Goal: Transaction & Acquisition: Purchase product/service

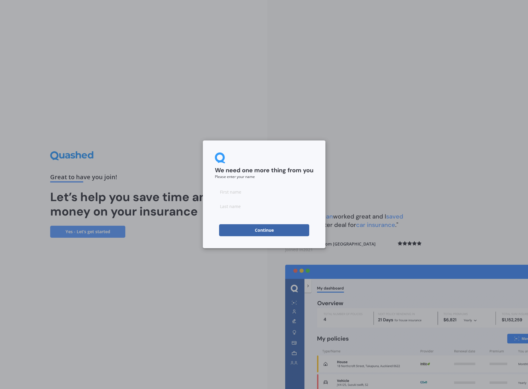
click at [249, 197] on input at bounding box center [264, 192] width 98 height 12
type input "[PERSON_NAME]"
click at [271, 230] on button "Continue" at bounding box center [264, 230] width 90 height 12
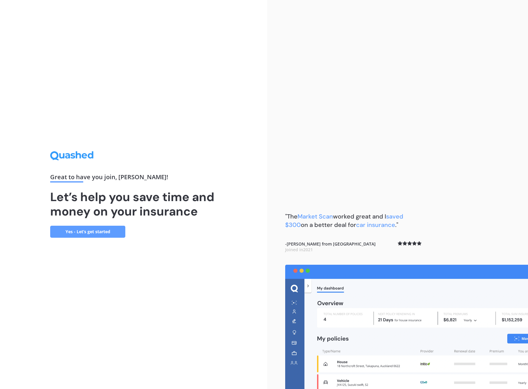
click at [92, 232] on link "Yes - Let’s get started" at bounding box center [87, 232] width 75 height 12
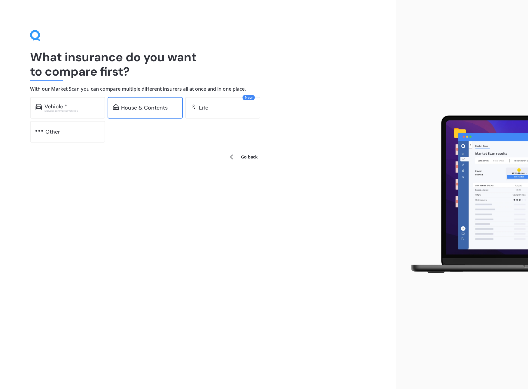
click at [139, 111] on div "House & Contents" at bounding box center [144, 108] width 75 height 22
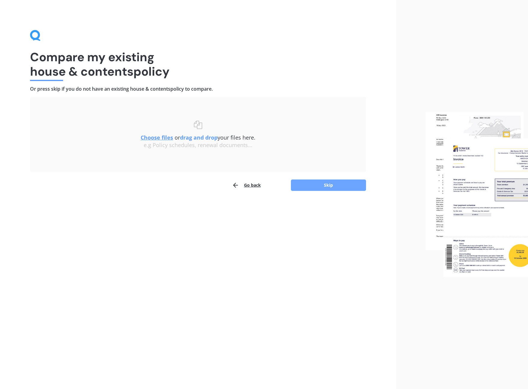
click at [309, 183] on button "Skip" at bounding box center [328, 185] width 75 height 11
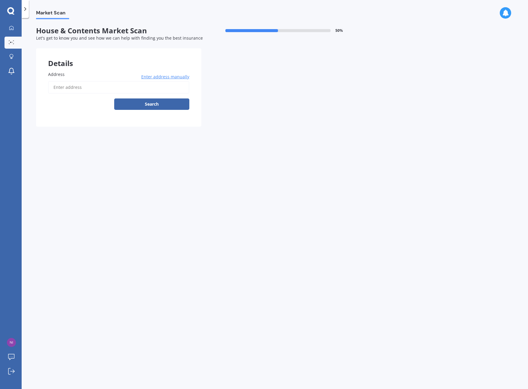
click at [130, 87] on input "Address" at bounding box center [118, 87] width 141 height 13
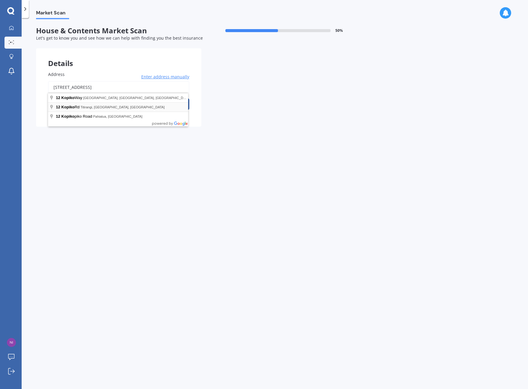
type input "[STREET_ADDRESS]"
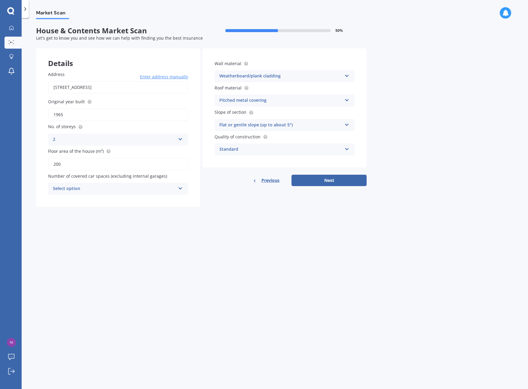
click at [94, 189] on div "Select option" at bounding box center [114, 188] width 122 height 7
click at [59, 218] on div "2" at bounding box center [117, 222] width 139 height 11
click at [347, 126] on div "Flat or gentle slope (up to about 5°) Flat or gentle slope (up to about 5°) Mod…" at bounding box center [284, 125] width 140 height 12
click at [307, 144] on div "Moderate slope (about 15°)" at bounding box center [284, 147] width 139 height 11
click at [394, 144] on div "Market Scan House & Contents Market Scan 50 % Let's get to know you and see how…" at bounding box center [275, 204] width 506 height 371
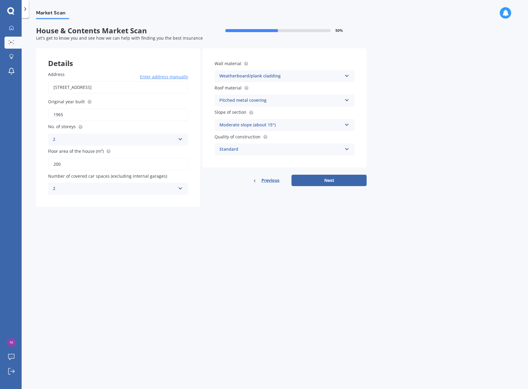
click at [332, 149] on div "Standard" at bounding box center [280, 149] width 122 height 7
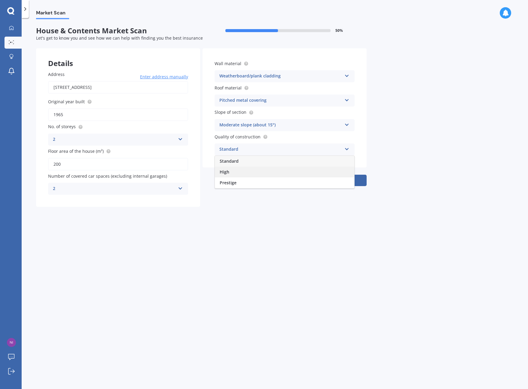
click at [288, 174] on div "High" at bounding box center [284, 172] width 139 height 11
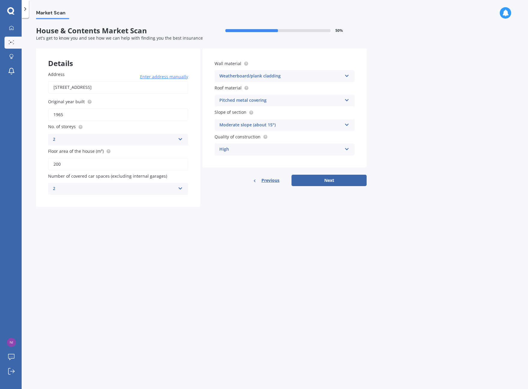
click at [398, 162] on div "Market Scan House & Contents Market Scan 50 % Let's get to know you and see how…" at bounding box center [275, 204] width 506 height 371
click at [325, 180] on button "Next" at bounding box center [328, 180] width 75 height 11
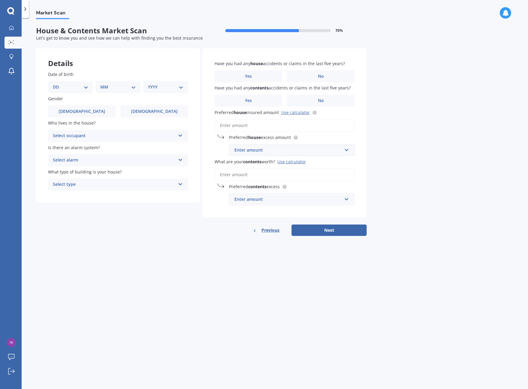
select select "25"
select select "06"
select select "1985"
click at [90, 112] on label "[DEMOGRAPHIC_DATA]" at bounding box center [82, 111] width 68 height 12
click at [0, 0] on input "[DEMOGRAPHIC_DATA]" at bounding box center [0, 0] width 0 height 0
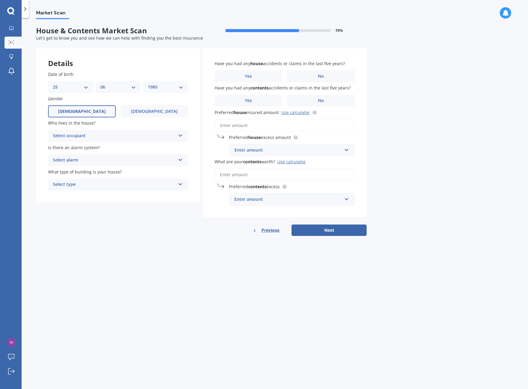
click at [97, 135] on div "Select occupant" at bounding box center [114, 135] width 122 height 7
click at [94, 148] on div "Owner" at bounding box center [117, 147] width 139 height 11
click at [92, 158] on div "Select alarm" at bounding box center [114, 160] width 122 height 7
click at [85, 183] on span "Yes, not monitored" at bounding box center [73, 183] width 40 height 6
click at [88, 183] on div "Select type" at bounding box center [114, 184] width 122 height 7
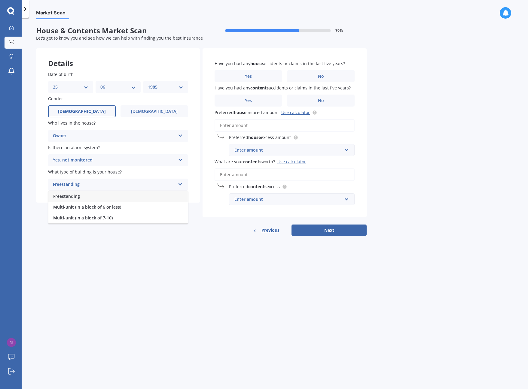
click at [81, 195] on div "Freestanding" at bounding box center [117, 196] width 139 height 11
click at [304, 76] on label "No" at bounding box center [321, 76] width 68 height 12
click at [0, 0] on input "No" at bounding box center [0, 0] width 0 height 0
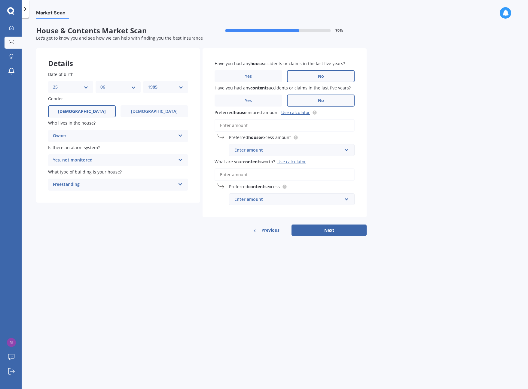
click at [307, 98] on label "No" at bounding box center [321, 101] width 68 height 12
click at [0, 0] on input "No" at bounding box center [0, 0] width 0 height 0
click at [267, 129] on input "Preferred house insured amount Use calculator" at bounding box center [284, 125] width 140 height 13
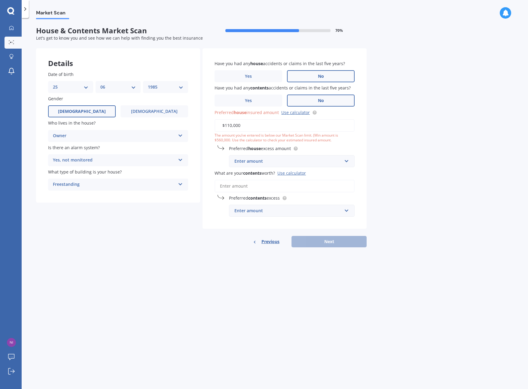
type input "$1,100,000"
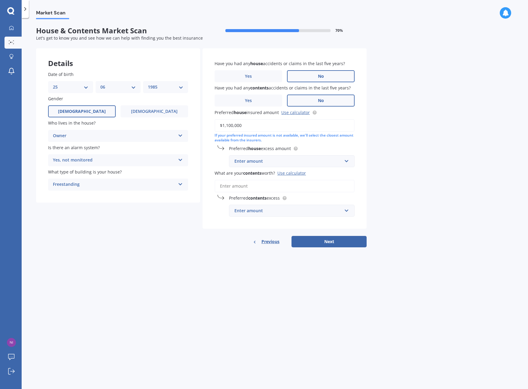
click at [406, 181] on div "Market Scan House & Contents Market Scan 70 % Let's get to know you and see how…" at bounding box center [275, 204] width 506 height 371
click at [347, 159] on input "text" at bounding box center [289, 161] width 120 height 11
click at [266, 201] on div "$750" at bounding box center [291, 205] width 125 height 11
click at [284, 184] on input "What are your contents worth? Use calculator" at bounding box center [284, 186] width 140 height 13
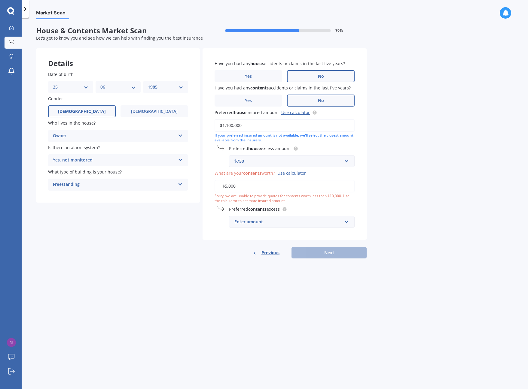
type input "$50,000"
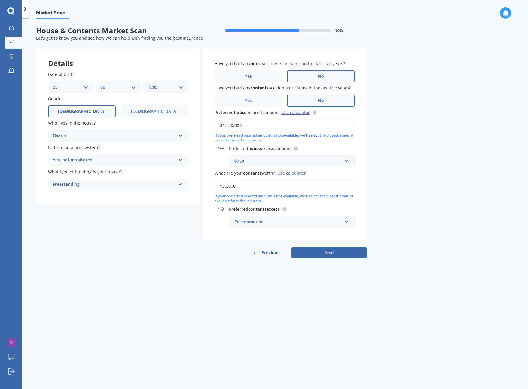
click at [408, 207] on div "Market Scan House & Contents Market Scan 70 % Let's get to know you and see how…" at bounding box center [275, 204] width 506 height 371
click at [331, 212] on div "Preferred contents excess Enter amount $250 $300 $400 $500 $750 $1,000 $2,000" at bounding box center [284, 217] width 140 height 22
click at [327, 219] on div "Enter amount" at bounding box center [287, 222] width 107 height 7
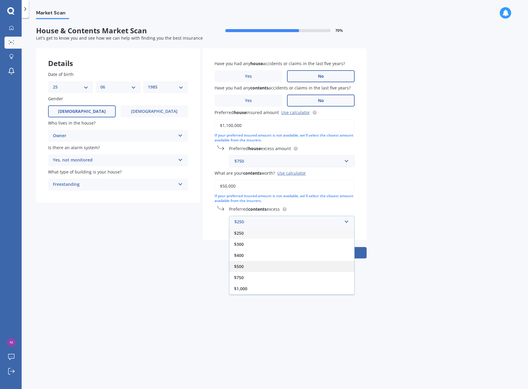
click at [252, 263] on div "$500" at bounding box center [291, 266] width 125 height 11
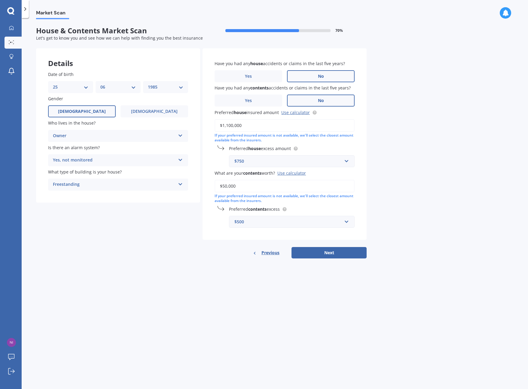
click at [392, 224] on div "Market Scan House & Contents Market Scan 70 % Let's get to know you and see how…" at bounding box center [275, 204] width 506 height 371
click at [330, 251] on button "Next" at bounding box center [328, 252] width 75 height 11
select select "25"
select select "06"
select select "1985"
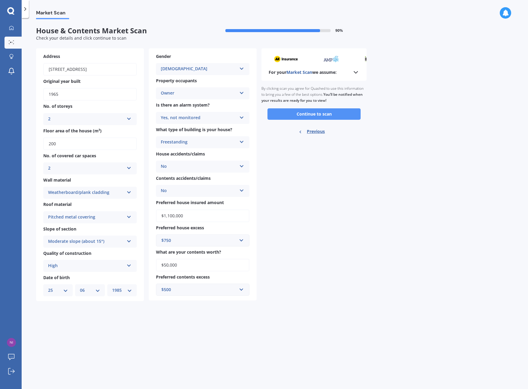
click at [336, 113] on button "Continue to scan" at bounding box center [313, 113] width 93 height 11
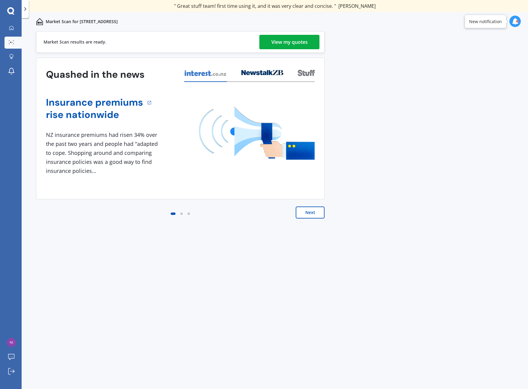
click at [306, 41] on div "View my quotes" at bounding box center [289, 42] width 36 height 14
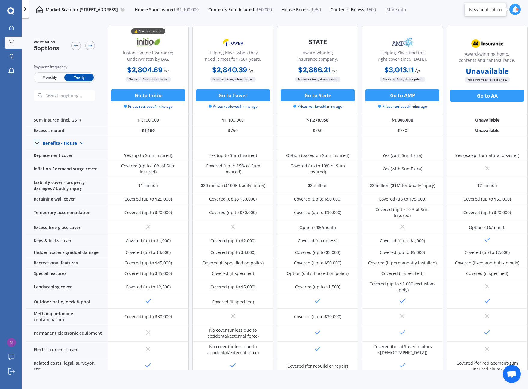
click at [321, 11] on span "$750" at bounding box center [316, 10] width 10 height 6
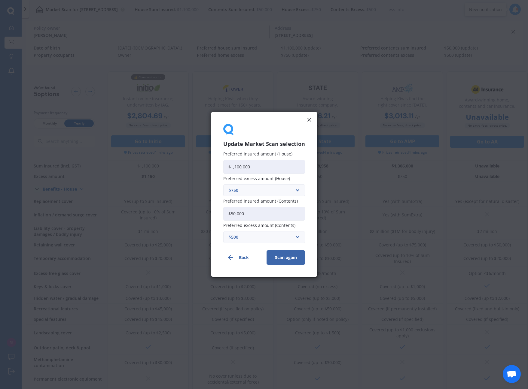
click at [252, 192] on div "$750" at bounding box center [260, 190] width 64 height 7
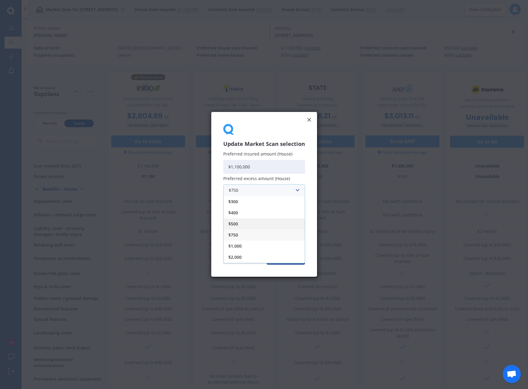
click at [243, 223] on div "$500" at bounding box center [263, 223] width 81 height 11
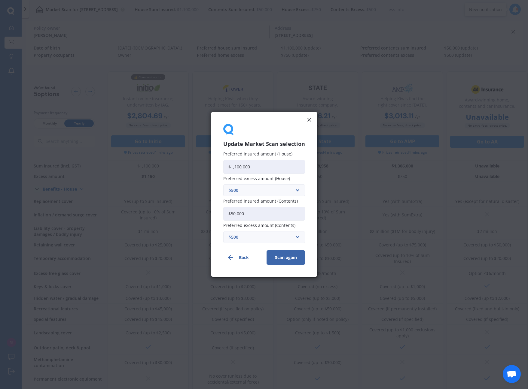
click at [280, 237] on div "$500" at bounding box center [260, 237] width 64 height 7
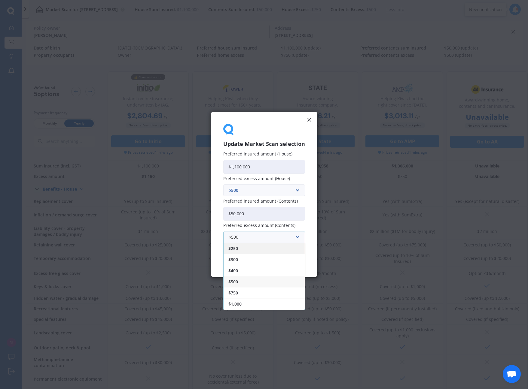
click at [264, 251] on div "$250" at bounding box center [263, 248] width 81 height 11
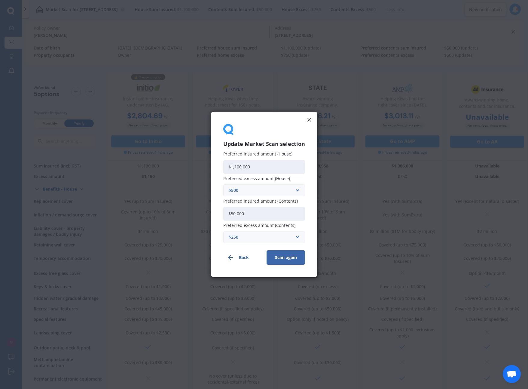
click at [280, 257] on button "Scan again" at bounding box center [285, 258] width 38 height 14
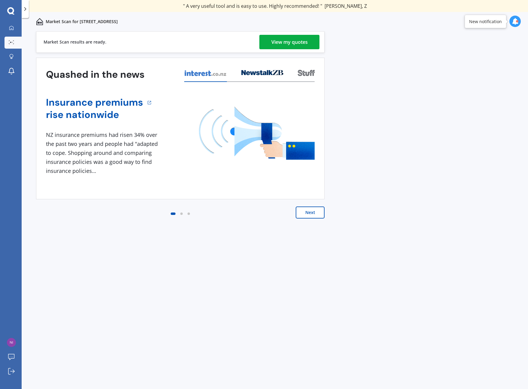
click at [286, 42] on div "View my quotes" at bounding box center [289, 42] width 36 height 14
